Goal: Task Accomplishment & Management: Manage account settings

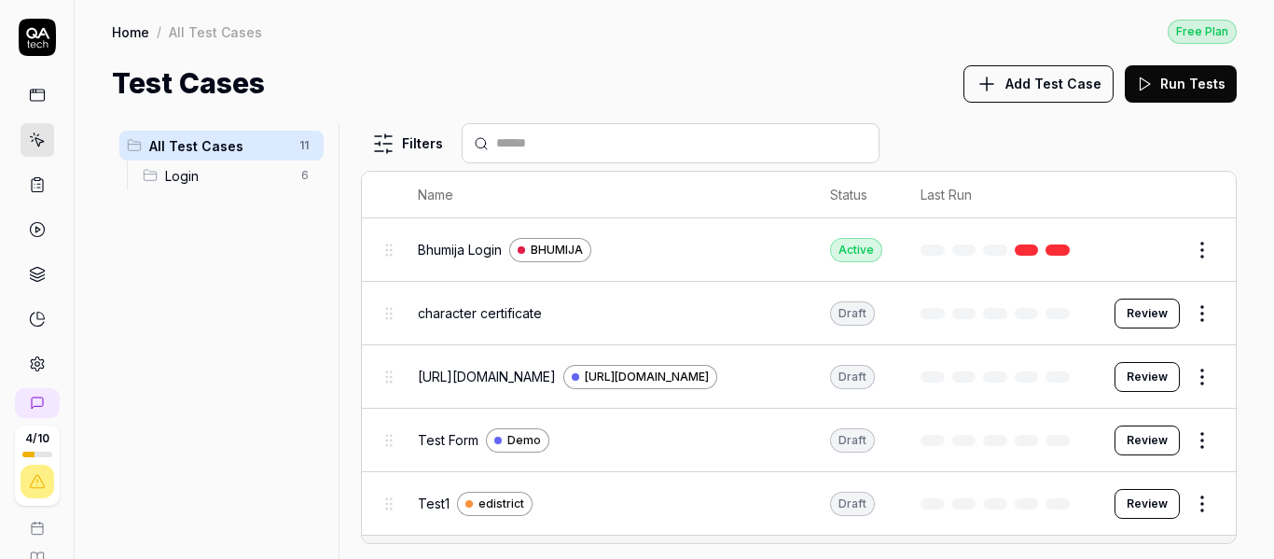
scroll to position [152, 0]
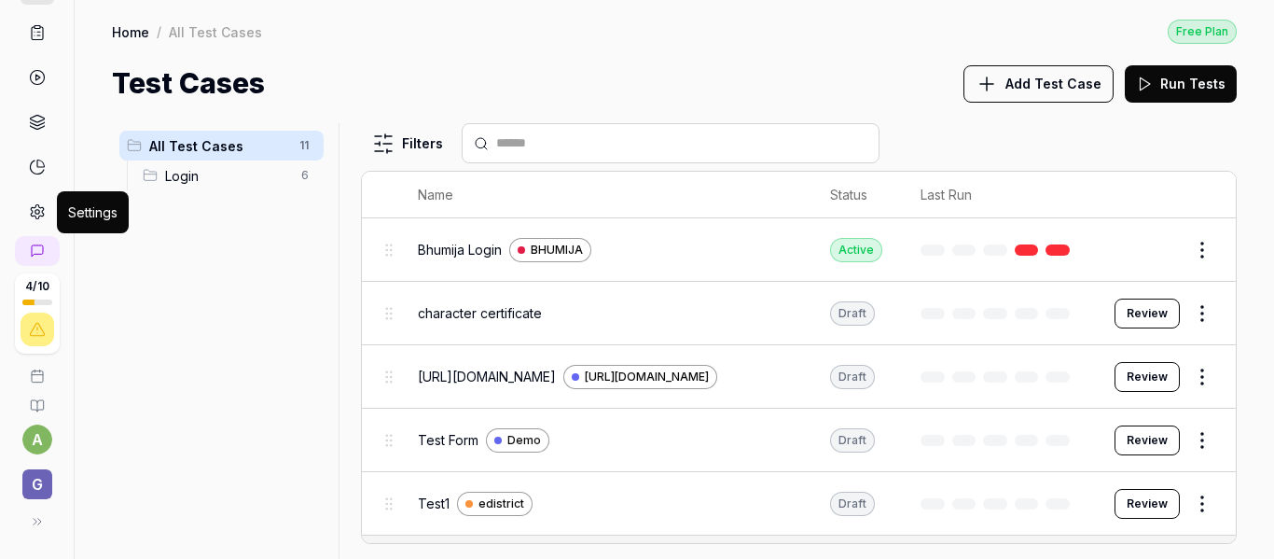
click at [33, 203] on icon at bounding box center [37, 211] width 17 height 17
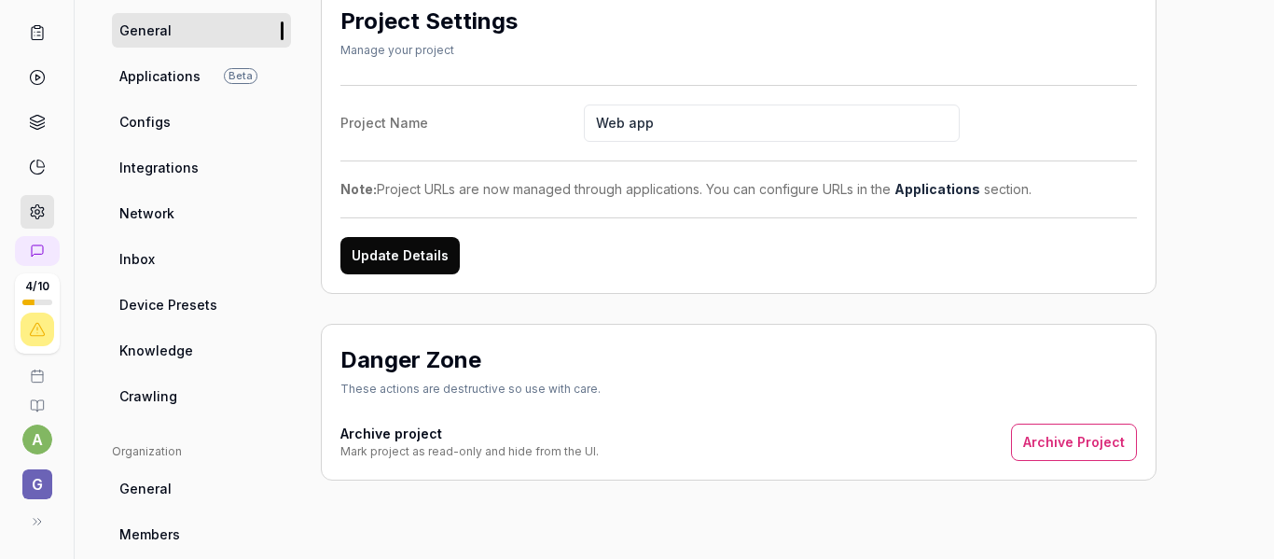
scroll to position [186, 0]
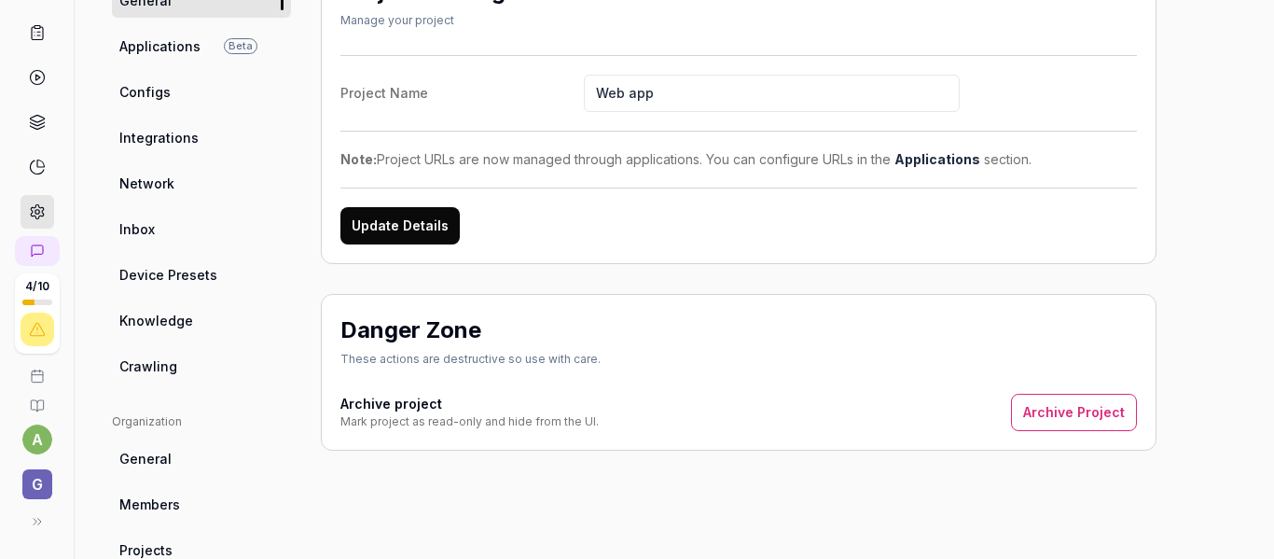
click at [173, 48] on span "Applications" at bounding box center [159, 46] width 81 height 20
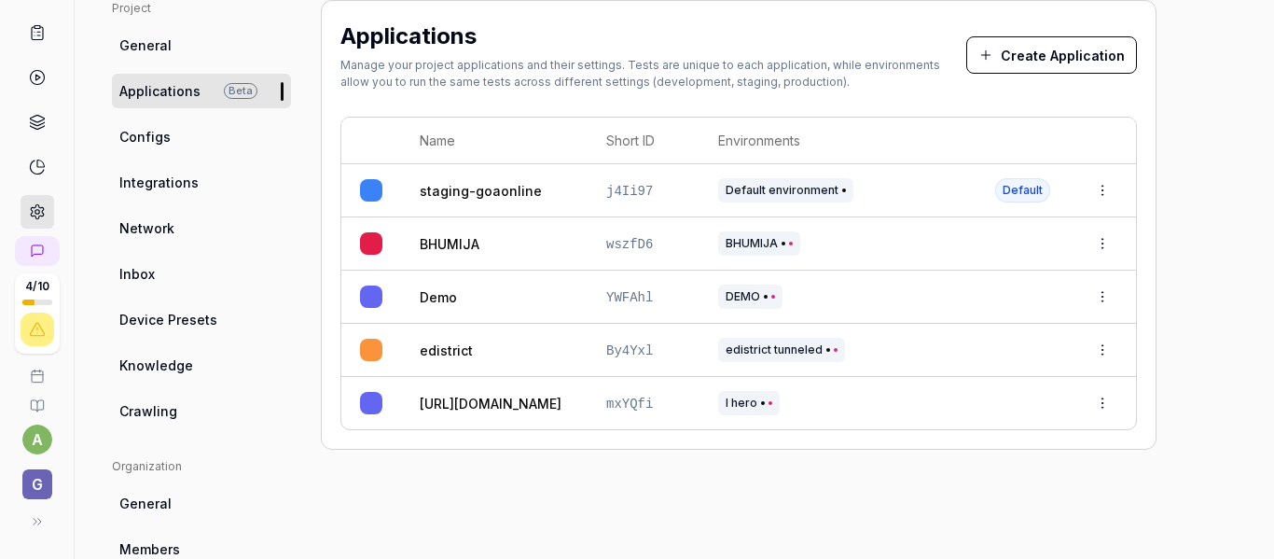
click at [186, 212] on link "Network" at bounding box center [201, 228] width 179 height 35
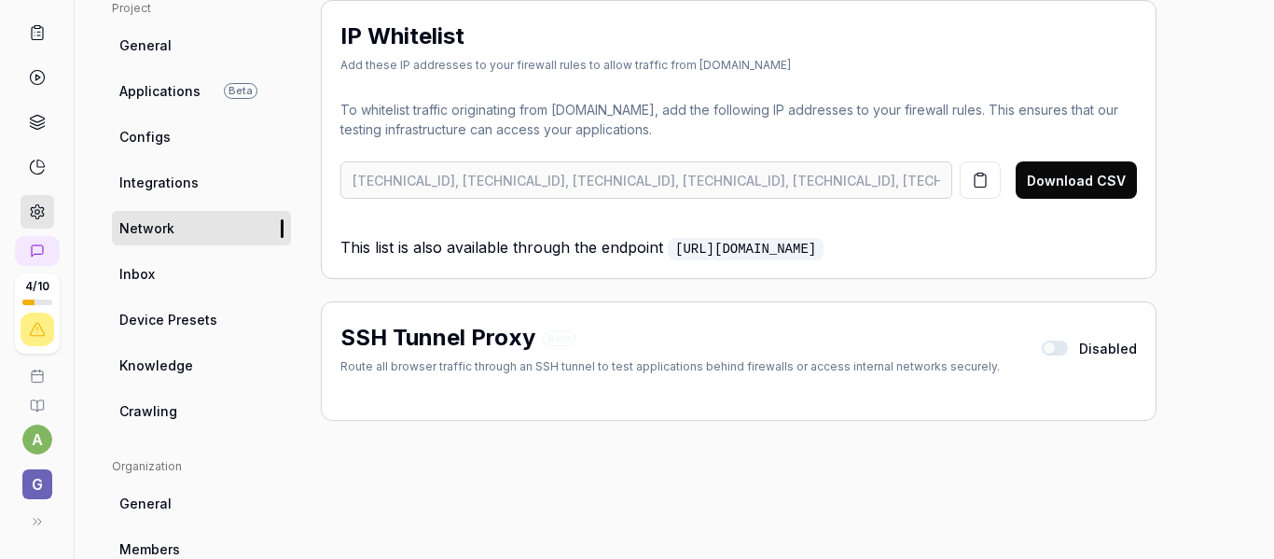
click at [1064, 347] on button "button" at bounding box center [1055, 347] width 26 height 15
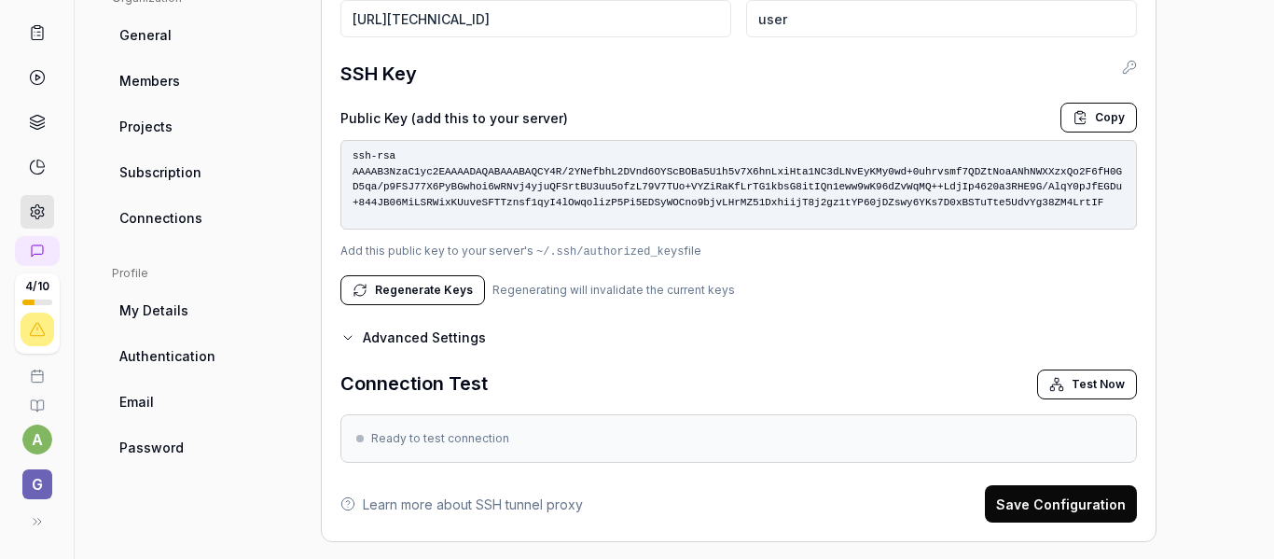
scroll to position [628, 0]
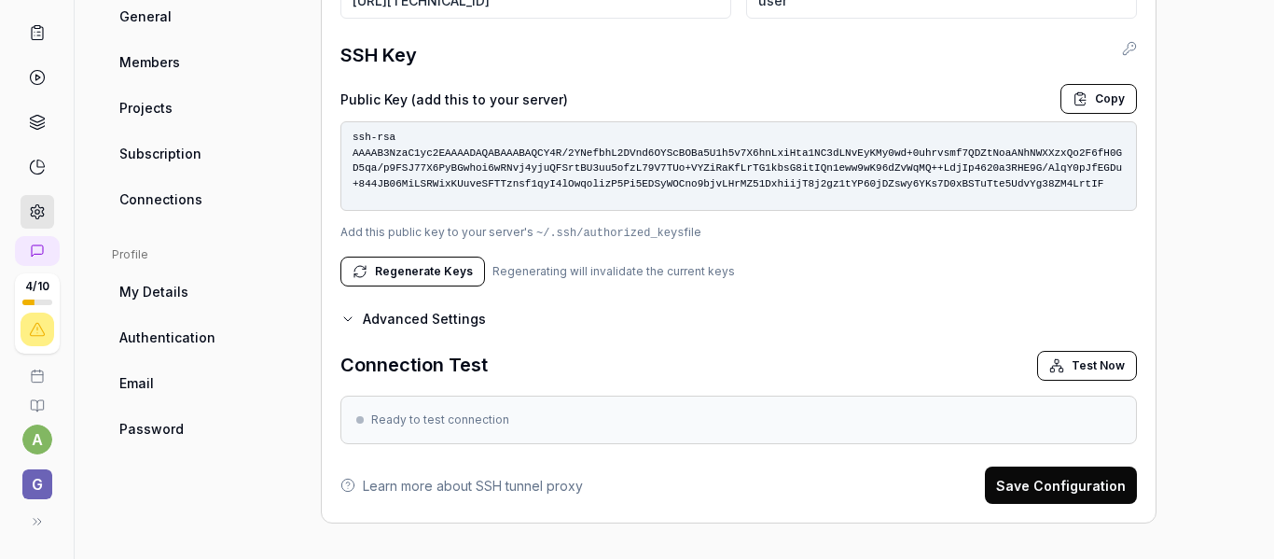
click at [1071, 369] on button "Test Now" at bounding box center [1087, 366] width 100 height 30
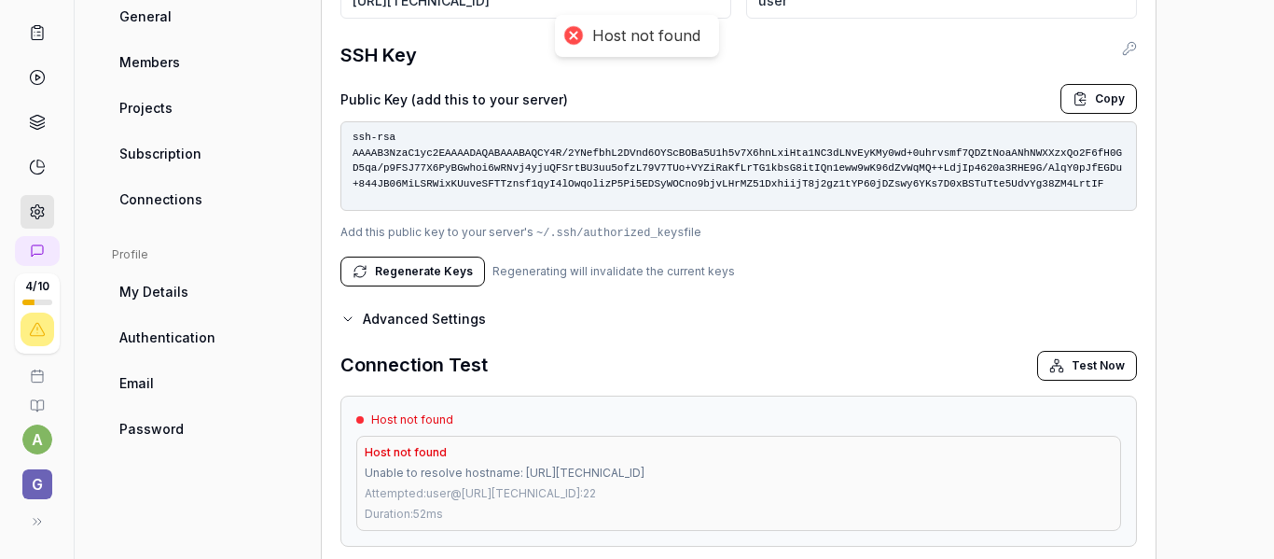
scroll to position [722, 0]
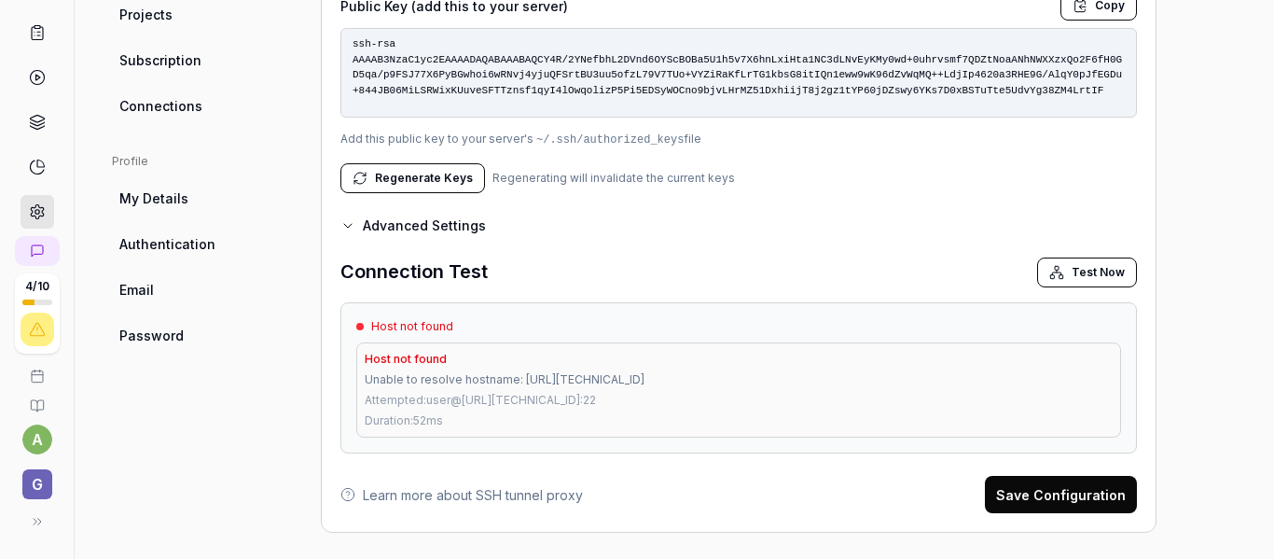
click at [725, 482] on div "Learn more about SSH tunnel proxy Save Configuration" at bounding box center [738, 494] width 796 height 37
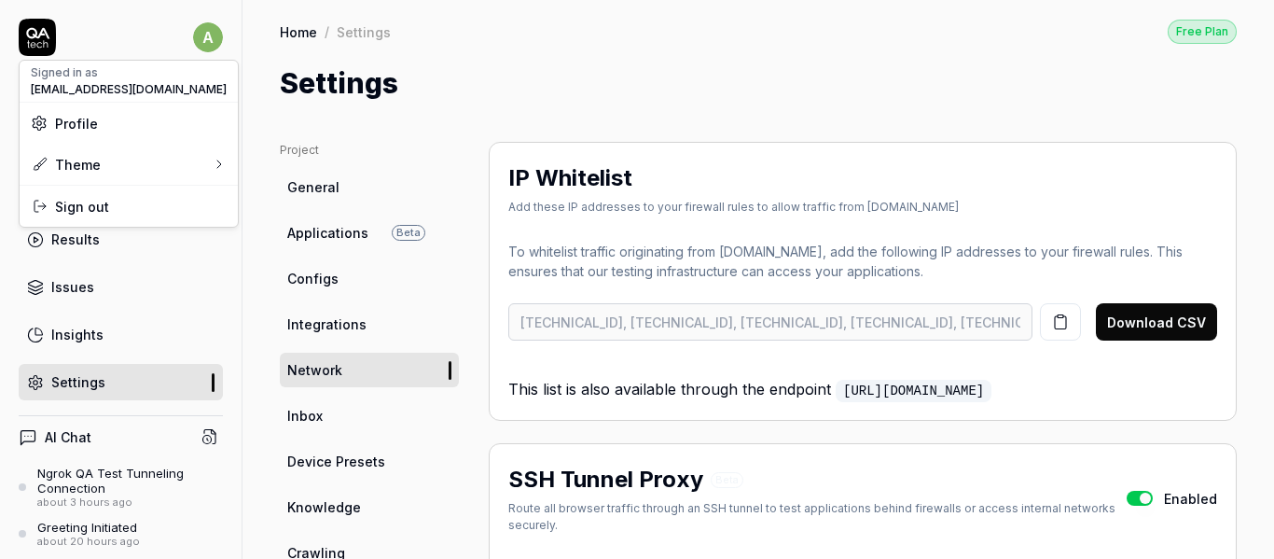
click at [192, 41] on html "a Dashboard Test Cases Test Plans Results Issues Insights Settings AI Chat Ngro…" at bounding box center [637, 279] width 1274 height 559
click at [71, 212] on span "Sign out" at bounding box center [82, 207] width 54 height 20
